Goal: Entertainment & Leisure: Consume media (video, audio)

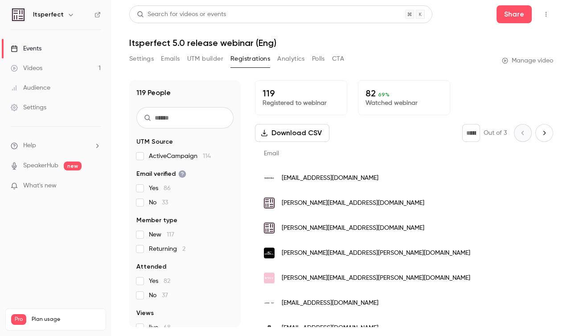
click at [41, 67] on div "Videos" at bounding box center [27, 68] width 32 height 9
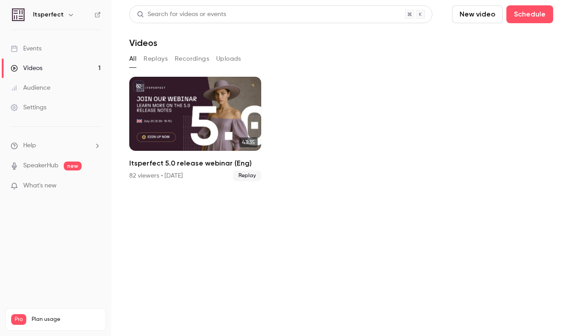
click at [163, 60] on button "Replays" at bounding box center [155, 59] width 24 height 14
click at [39, 47] on div "Events" at bounding box center [26, 48] width 31 height 9
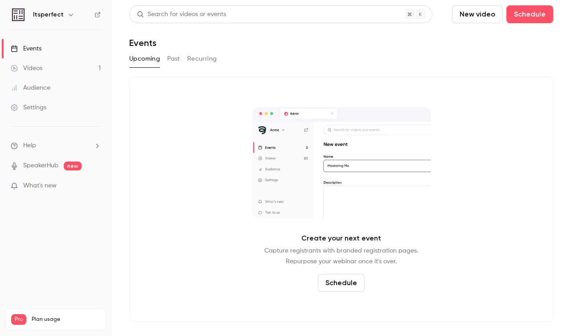
click at [176, 60] on button "Past" at bounding box center [173, 59] width 13 height 14
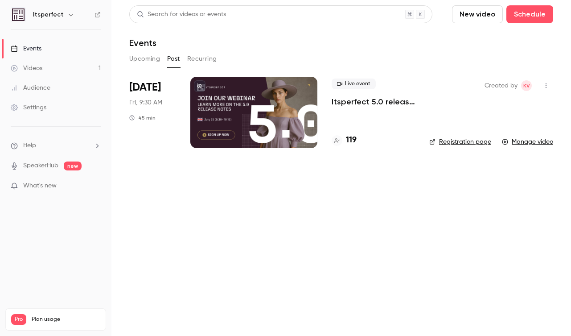
click at [288, 108] on div at bounding box center [253, 112] width 127 height 71
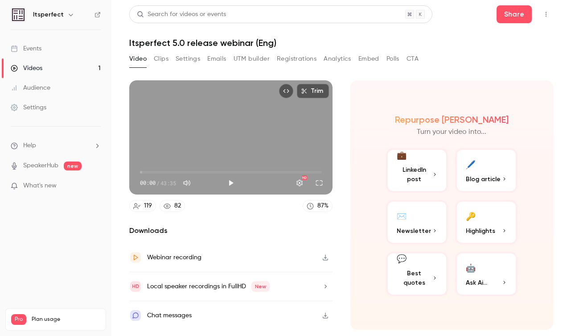
click at [198, 59] on button "Settings" at bounding box center [188, 59] width 25 height 14
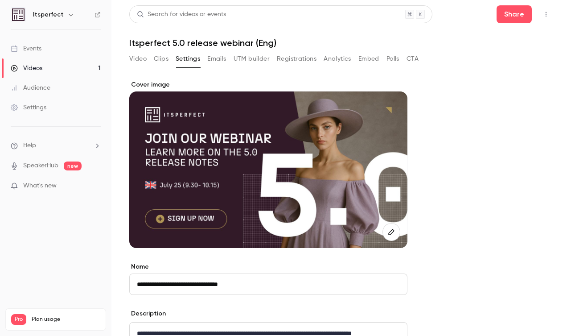
click at [345, 61] on button "Analytics" at bounding box center [337, 59] width 28 height 14
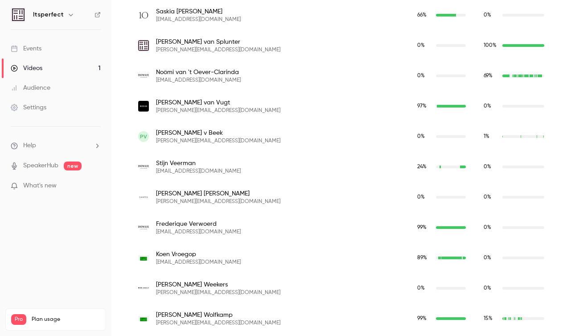
scroll to position [3466, 0]
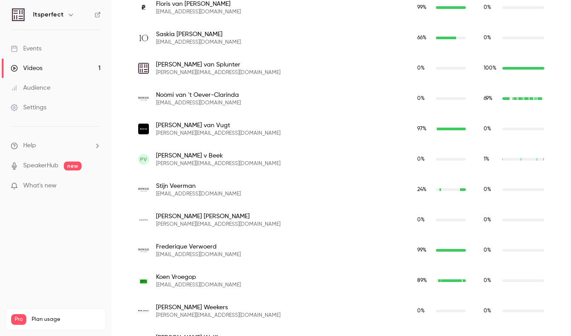
click at [117, 74] on main "Search for videos or events Share Itsperfect 5.0 release webinar (Eng) Video Cl…" at bounding box center [340, 168] width 459 height 336
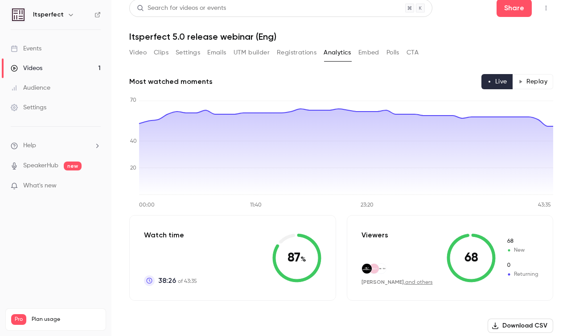
scroll to position [8, 0]
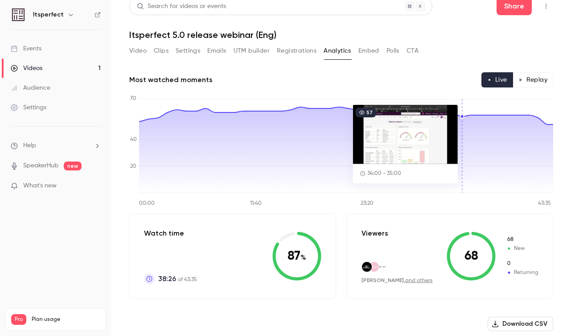
click at [539, 80] on button "Replay" at bounding box center [532, 79] width 41 height 15
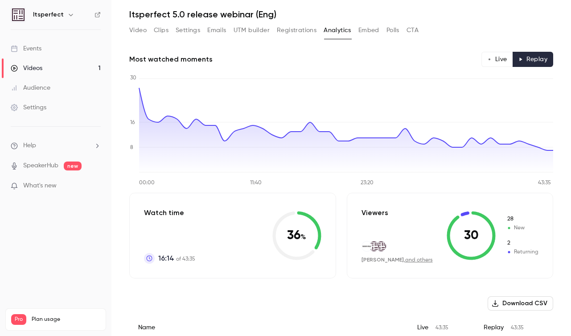
scroll to position [26, 0]
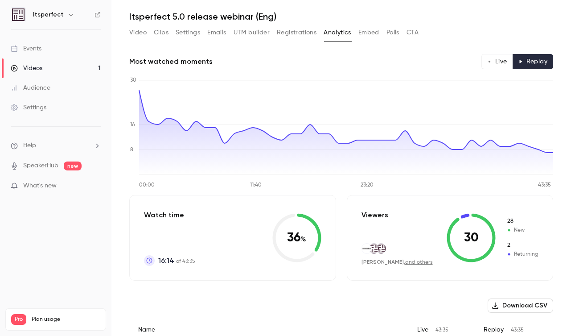
click at [426, 262] on link "and others" at bounding box center [419, 261] width 28 height 5
